Goal: Ask a question: Seek information or help from site administrators or community

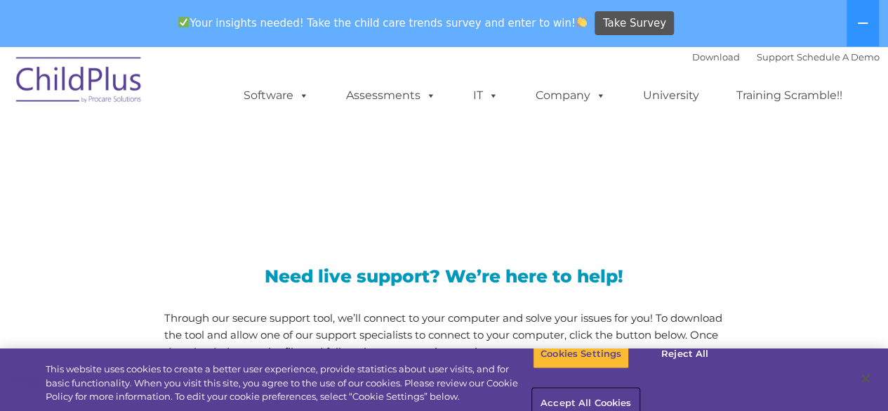
click at [639, 389] on button "Accept All Cookies" at bounding box center [586, 403] width 106 height 29
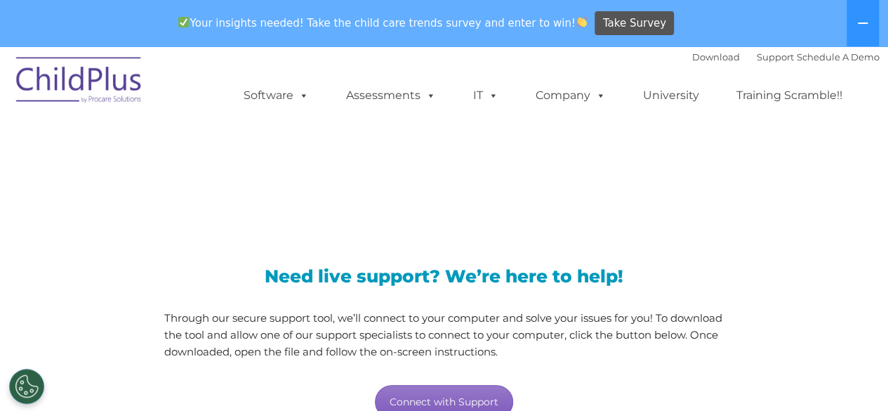
click at [472, 398] on link "Connect with Support" at bounding box center [444, 402] width 138 height 34
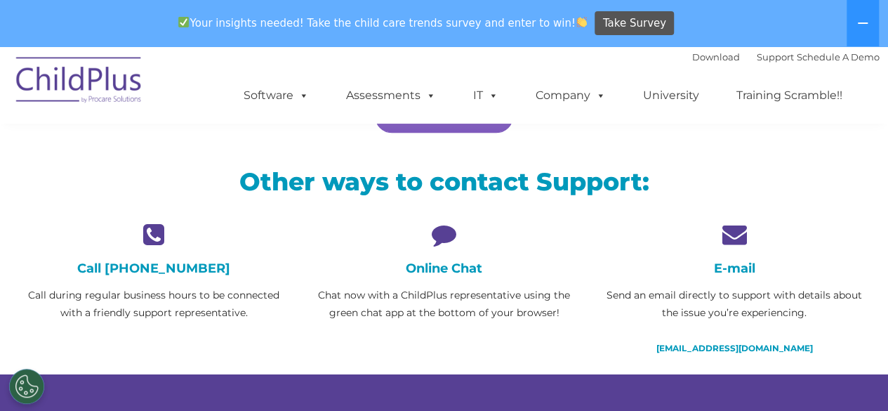
scroll to position [293, 0]
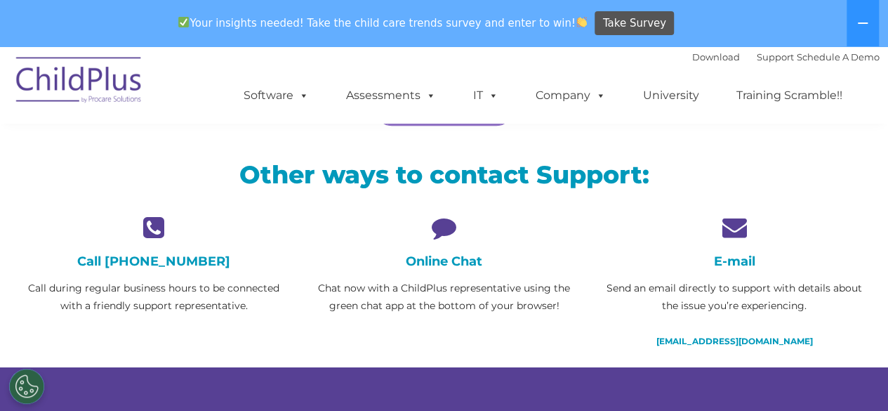
click at [472, 263] on h4 "Online Chat" at bounding box center [444, 260] width 269 height 15
click at [441, 225] on icon at bounding box center [444, 227] width 269 height 25
click at [447, 248] on div "Online Chat Chat now with a ChildPlus representative using the green chat app a…" at bounding box center [444, 265] width 269 height 100
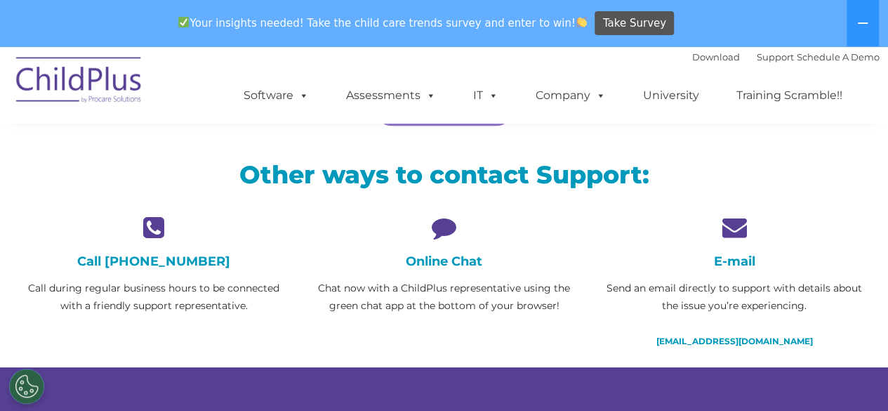
click at [453, 266] on h4 "Online Chat" at bounding box center [444, 260] width 269 height 15
click at [442, 301] on p "Chat now with a ChildPlus representative using the green chat app at the bottom…" at bounding box center [444, 296] width 269 height 35
click at [442, 270] on div "Online Chat Chat now with a ChildPlus representative using the green chat app a…" at bounding box center [444, 265] width 269 height 100
click at [444, 249] on div "Online Chat Chat now with a ChildPlus representative using the green chat app a…" at bounding box center [444, 265] width 269 height 100
click at [455, 239] on div "Online Chat Chat now with a ChildPlus representative using the green chat app a…" at bounding box center [444, 265] width 269 height 100
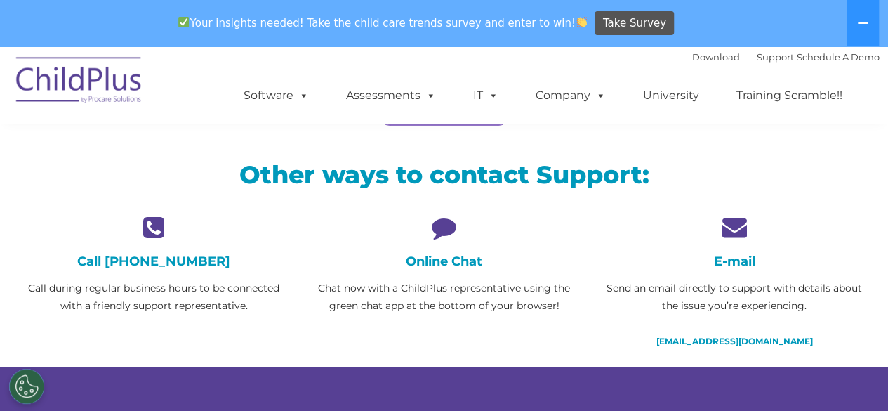
click at [439, 270] on div "Online Chat Chat now with a ChildPlus representative using the green chat app a…" at bounding box center [444, 265] width 269 height 100
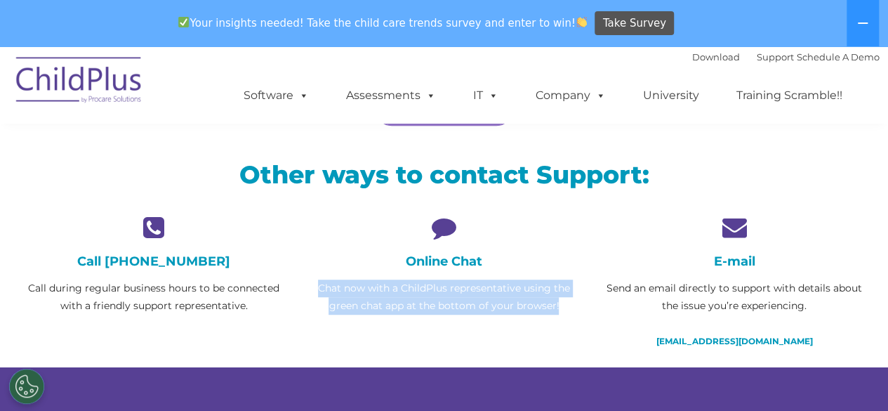
click at [439, 270] on div "Online Chat Chat now with a ChildPlus representative using the green chat app a…" at bounding box center [444, 265] width 269 height 100
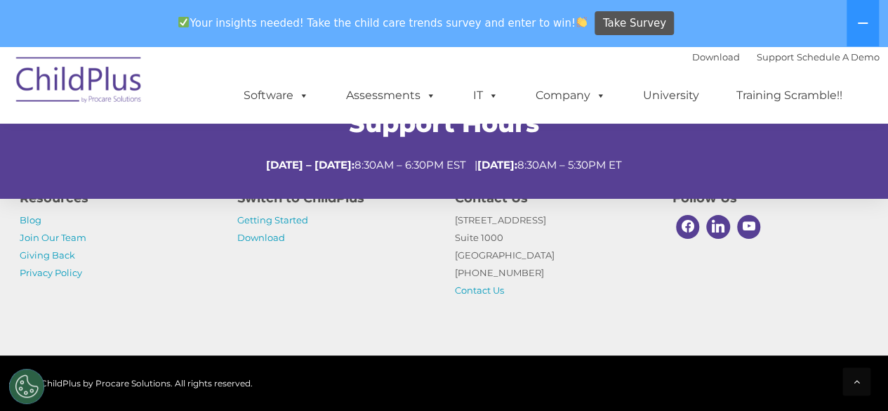
scroll to position [597, 0]
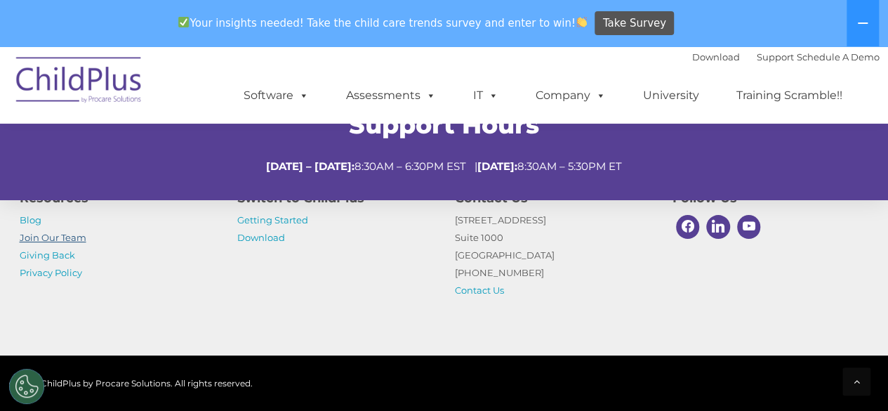
click at [77, 235] on link "Join Our Team" at bounding box center [53, 237] width 67 height 11
